Goal: Task Accomplishment & Management: Manage account settings

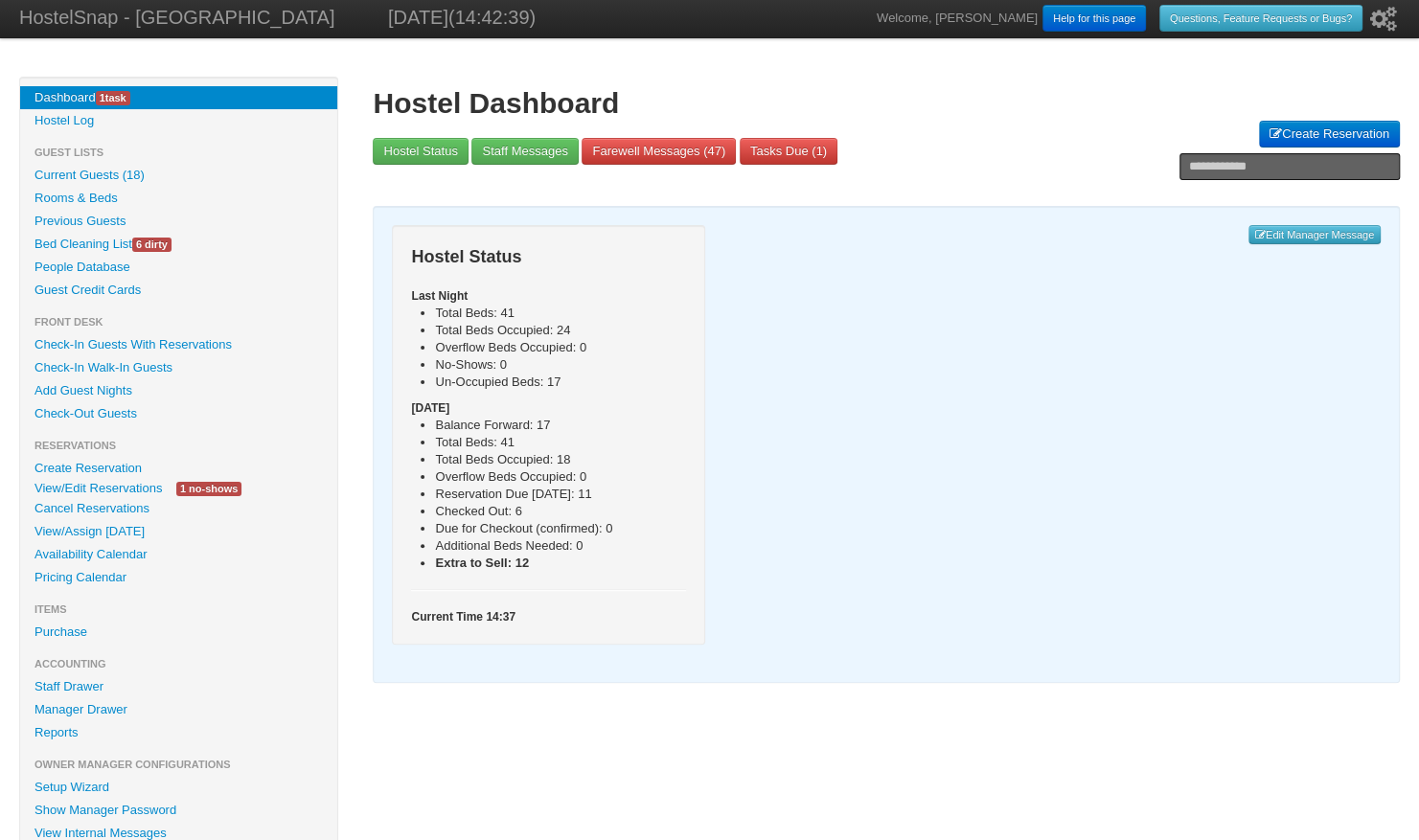
click at [64, 553] on link "Availability Calendar" at bounding box center [178, 554] width 317 height 23
